Goal: Information Seeking & Learning: Learn about a topic

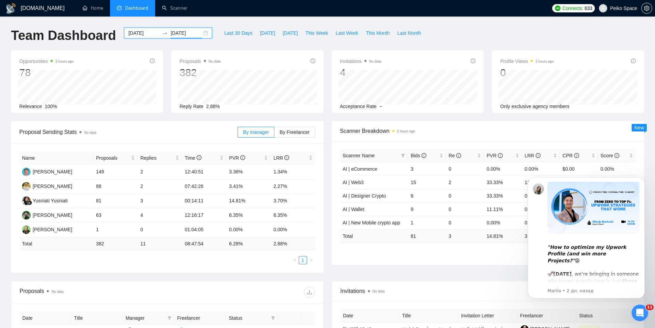
click at [230, 48] on div "Last 30 Days [DATE] [DATE] This Week Last Week This Month Last Month" at bounding box center [322, 38] width 212 height 23
click at [256, 158] on span "PVR" at bounding box center [246, 158] width 34 height 8
drag, startPoint x: 97, startPoint y: 216, endPoint x: 145, endPoint y: 217, distance: 48.1
click at [145, 217] on tr "Dima Lebed 149 2 12:40:51 3.36% 1.34%" at bounding box center [167, 215] width 296 height 14
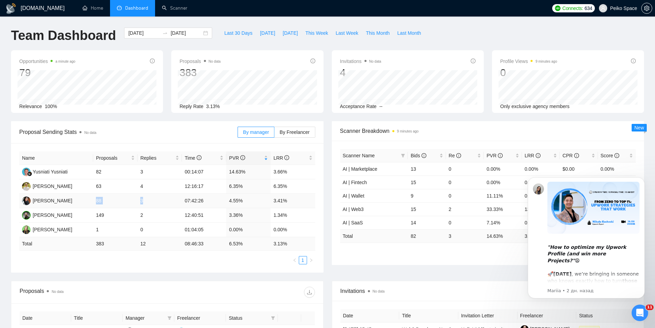
drag, startPoint x: 143, startPoint y: 200, endPoint x: 96, endPoint y: 200, distance: 47.4
click at [96, 200] on tr "Pavlo Melnichenko 88 3 07:42:26 4.55% 3.41%" at bounding box center [167, 201] width 296 height 14
click at [93, 200] on td "88" at bounding box center [115, 201] width 44 height 14
drag, startPoint x: 93, startPoint y: 200, endPoint x: 216, endPoint y: 205, distance: 122.1
click at [214, 205] on tr "Pavlo Melnichenko 88 3 07:42:26 4.55% 3.41%" at bounding box center [167, 201] width 296 height 14
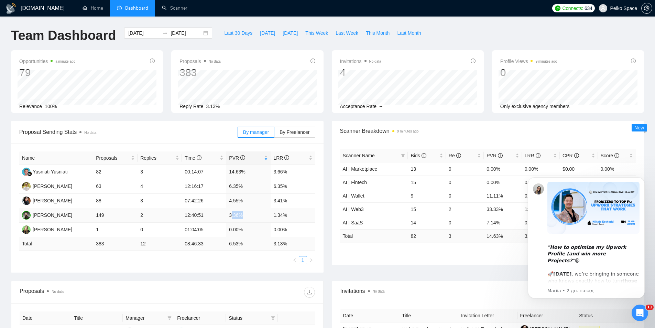
drag, startPoint x: 232, startPoint y: 212, endPoint x: 244, endPoint y: 212, distance: 11.7
click at [244, 212] on td "3.36%" at bounding box center [248, 215] width 44 height 14
drag, startPoint x: 287, startPoint y: 212, endPoint x: 262, endPoint y: 211, distance: 25.8
click at [262, 211] on tr "Dima Lebed 149 2 12:40:51 3.36% 1.34%" at bounding box center [167, 215] width 296 height 14
drag, startPoint x: 227, startPoint y: 213, endPoint x: 257, endPoint y: 216, distance: 30.7
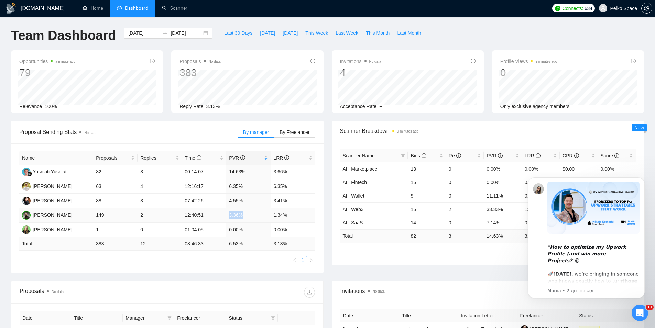
click at [252, 216] on td "3.36%" at bounding box center [248, 215] width 44 height 14
click at [288, 214] on td "1.34%" at bounding box center [293, 215] width 44 height 14
drag, startPoint x: 287, startPoint y: 202, endPoint x: 269, endPoint y: 202, distance: 18.6
click at [272, 202] on td "3.41%" at bounding box center [293, 201] width 44 height 14
drag, startPoint x: 227, startPoint y: 200, endPoint x: 291, endPoint y: 201, distance: 64.6
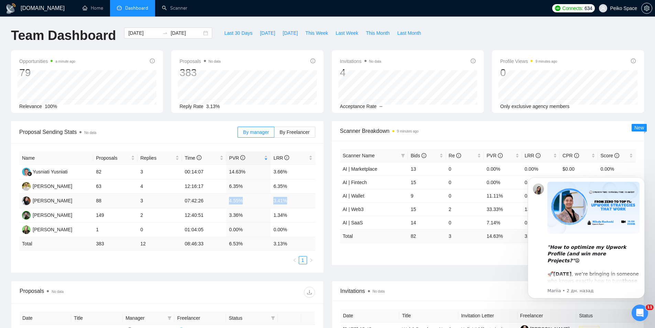
click at [291, 201] on tr "Pavlo Melnichenko 88 3 07:42:26 4.55% 3.41%" at bounding box center [167, 201] width 296 height 14
drag, startPoint x: 230, startPoint y: 213, endPoint x: 251, endPoint y: 213, distance: 21.0
click at [251, 213] on td "3.36%" at bounding box center [248, 215] width 44 height 14
drag, startPoint x: 287, startPoint y: 216, endPoint x: 249, endPoint y: 216, distance: 38.2
click at [249, 216] on tr "Dima Lebed 149 2 12:40:51 3.36% 1.34%" at bounding box center [167, 215] width 296 height 14
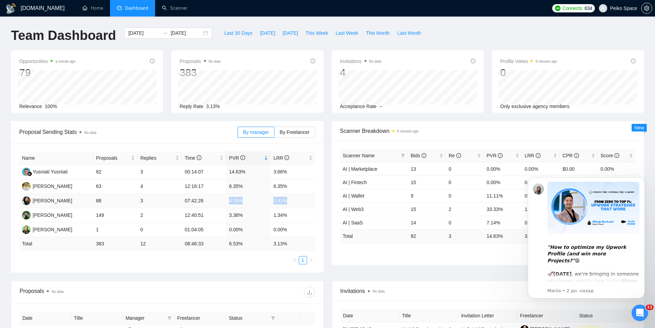
drag, startPoint x: 226, startPoint y: 200, endPoint x: 296, endPoint y: 202, distance: 69.8
click at [295, 202] on tr "Pavlo Melnichenko 88 3 07:42:26 4.55% 3.41%" at bounding box center [167, 201] width 296 height 14
drag, startPoint x: 258, startPoint y: 186, endPoint x: 223, endPoint y: 186, distance: 34.4
click at [224, 185] on tr "Max Chopiak 63 4 12:16:17 6.35% 6.35%" at bounding box center [167, 186] width 296 height 14
drag, startPoint x: 230, startPoint y: 200, endPoint x: 293, endPoint y: 203, distance: 63.6
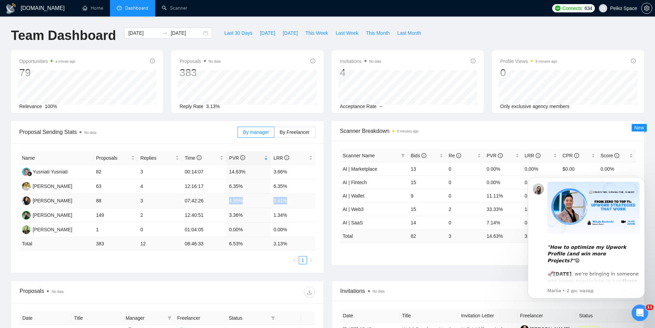
click at [293, 203] on tr "Pavlo Melnichenko 88 3 07:42:26 4.55% 3.41%" at bounding box center [167, 201] width 296 height 14
drag, startPoint x: 276, startPoint y: 215, endPoint x: 230, endPoint y: 213, distance: 46.4
click at [230, 213] on tr "Dima Lebed 149 2 12:40:51 3.36% 1.34%" at bounding box center [167, 215] width 296 height 14
drag, startPoint x: 223, startPoint y: 227, endPoint x: 296, endPoint y: 229, distance: 72.9
click at [296, 229] on tr "Anna Voropaieva 1 0 01:04:05 0.00% 0.00%" at bounding box center [167, 229] width 296 height 14
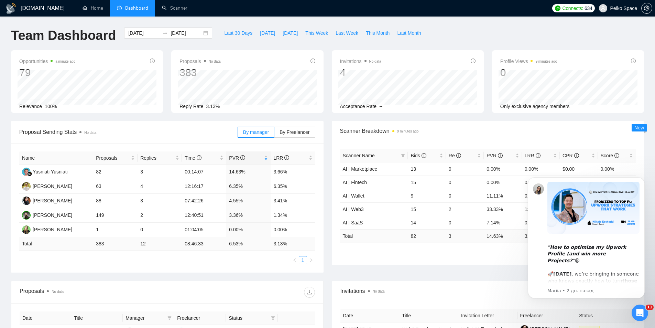
click at [246, 258] on ul "1" at bounding box center [167, 260] width 296 height 8
drag, startPoint x: 96, startPoint y: 233, endPoint x: 245, endPoint y: 231, distance: 148.9
click at [242, 232] on tr "Anna Voropaieva 1 0 01:04:05 0.00% 0.00%" at bounding box center [167, 229] width 296 height 14
click at [253, 229] on td "0.00%" at bounding box center [248, 229] width 44 height 14
click at [109, 227] on td "1" at bounding box center [115, 229] width 44 height 14
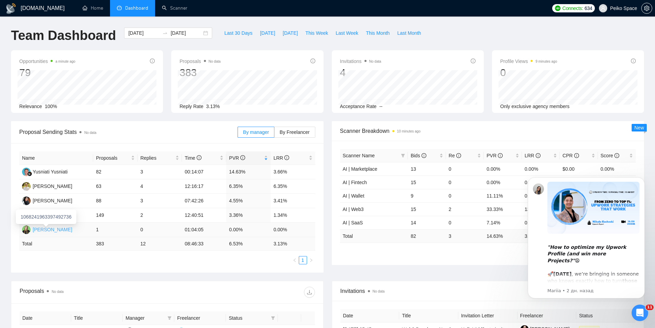
click at [66, 231] on div "[PERSON_NAME]" at bounding box center [53, 229] width 40 height 8
click at [298, 132] on span "By Freelancer" at bounding box center [294, 131] width 30 height 5
click at [274, 134] on input "By Freelancer" at bounding box center [274, 134] width 0 height 0
click at [256, 155] on span "PVR" at bounding box center [246, 158] width 34 height 8
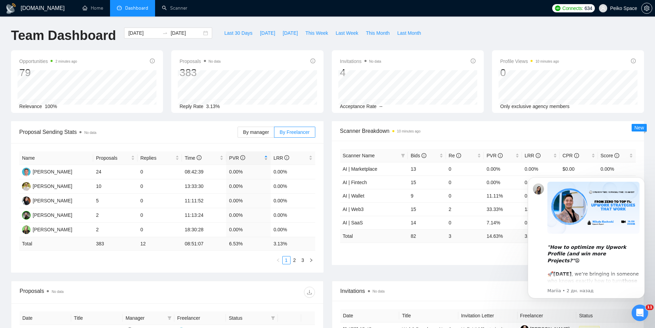
click at [255, 156] on span "PVR" at bounding box center [246, 158] width 34 height 8
drag, startPoint x: 94, startPoint y: 174, endPoint x: 272, endPoint y: 174, distance: 177.7
click at [272, 174] on tr "Vladislav Shalavinskiy 5 1 15:13:06 40.00% 20.00%" at bounding box center [167, 172] width 296 height 14
drag, startPoint x: 117, startPoint y: 185, endPoint x: 300, endPoint y: 183, distance: 183.2
click at [300, 183] on tr "Max Privalov 74 4 08:56:56 10.81% 5.41%" at bounding box center [167, 186] width 296 height 14
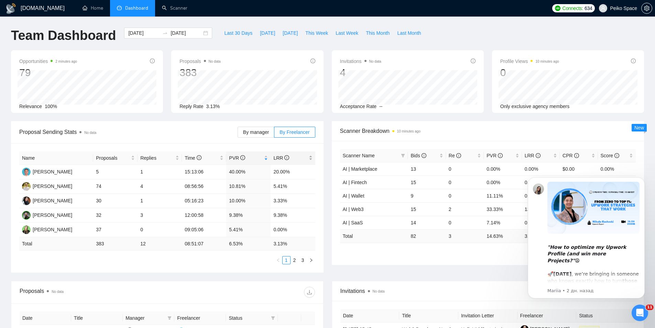
click at [282, 159] on span "LRR" at bounding box center [281, 157] width 16 height 5
drag, startPoint x: 289, startPoint y: 185, endPoint x: 268, endPoint y: 173, distance: 24.0
click at [268, 173] on tbody "Vladislav Shalavinskiy 5 1 15:13:06 40.00% 20.00% Max Chopiak 32 3 12:00:58 9.3…" at bounding box center [167, 201] width 296 height 72
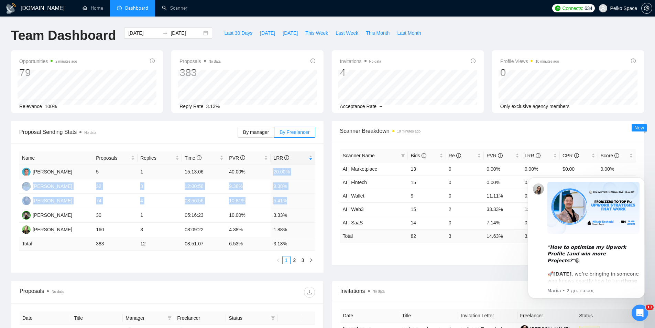
drag, startPoint x: 292, startPoint y: 199, endPoint x: 272, endPoint y: 175, distance: 31.2
click at [272, 175] on tbody "Vladislav Shalavinskiy 5 1 15:13:06 40.00% 20.00% Max Chopiak 32 3 12:00:58 9.3…" at bounding box center [167, 201] width 296 height 72
drag, startPoint x: 287, startPoint y: 218, endPoint x: 268, endPoint y: 181, distance: 41.5
click at [268, 181] on tbody "Vladislav Shalavinskiy 5 1 15:13:06 40.00% 20.00% Max Chopiak 32 3 12:00:58 9.3…" at bounding box center [167, 201] width 296 height 72
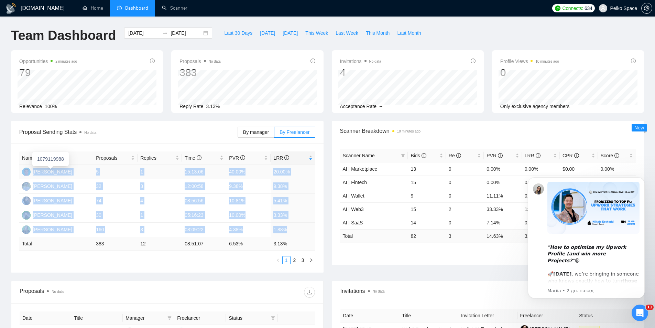
drag, startPoint x: 291, startPoint y: 232, endPoint x: 30, endPoint y: 171, distance: 268.0
click at [30, 171] on tbody "Vladislav Shalavinskiy 5 1 15:13:06 40.00% 20.00% Max Chopiak 32 3 12:00:58 9.3…" at bounding box center [167, 201] width 296 height 72
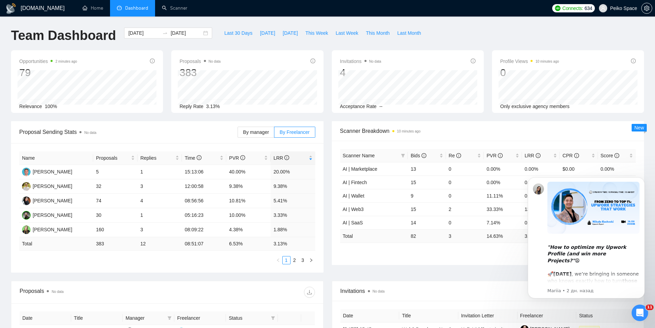
click at [245, 256] on ul "1 2 3" at bounding box center [167, 260] width 296 height 8
click at [296, 260] on link "2" at bounding box center [295, 260] width 8 height 8
click at [302, 259] on link "3" at bounding box center [303, 260] width 8 height 8
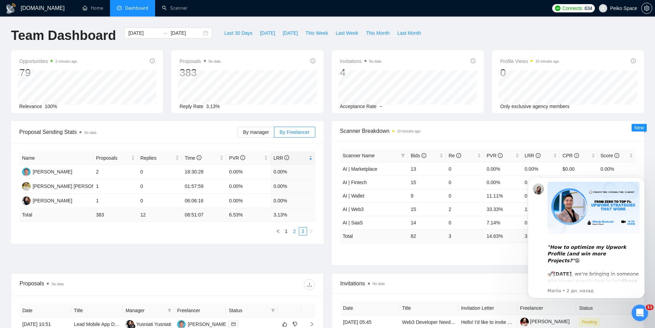
click at [295, 234] on link "2" at bounding box center [295, 231] width 8 height 8
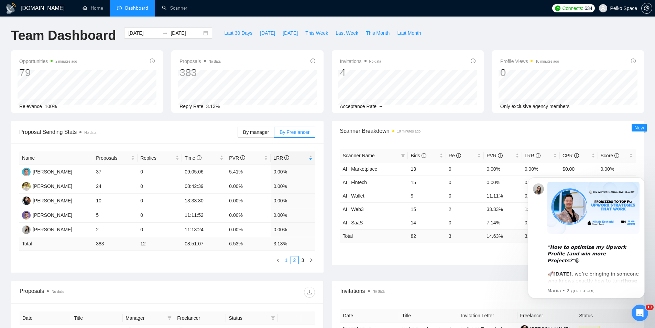
click at [287, 258] on link "1" at bounding box center [287, 260] width 8 height 8
click at [197, 266] on div "Name Proposals Replies Time PVR LRR Vladislav Shalavinskiy 5 1 15:13:06 40.00% …" at bounding box center [167, 207] width 312 height 129
click at [389, 43] on div "Last 30 Days [DATE] [DATE] This Week Last Week This Month Last Month" at bounding box center [322, 38] width 212 height 23
